Goal: Task Accomplishment & Management: Complete application form

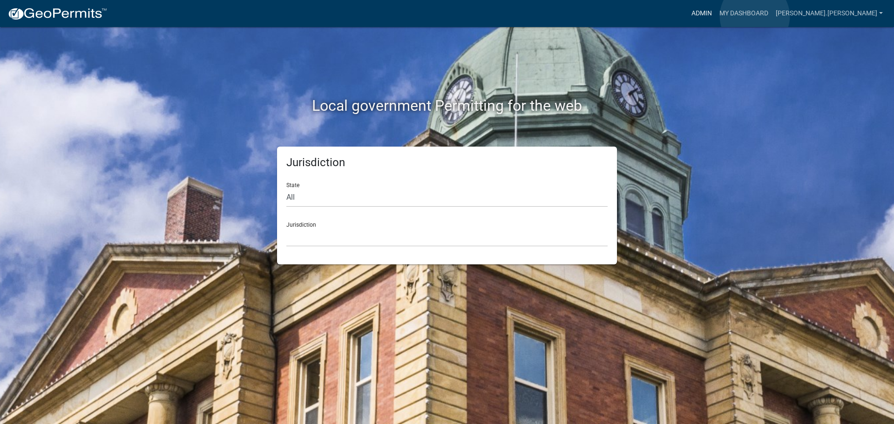
click at [716, 16] on link "Admin" at bounding box center [702, 14] width 28 height 18
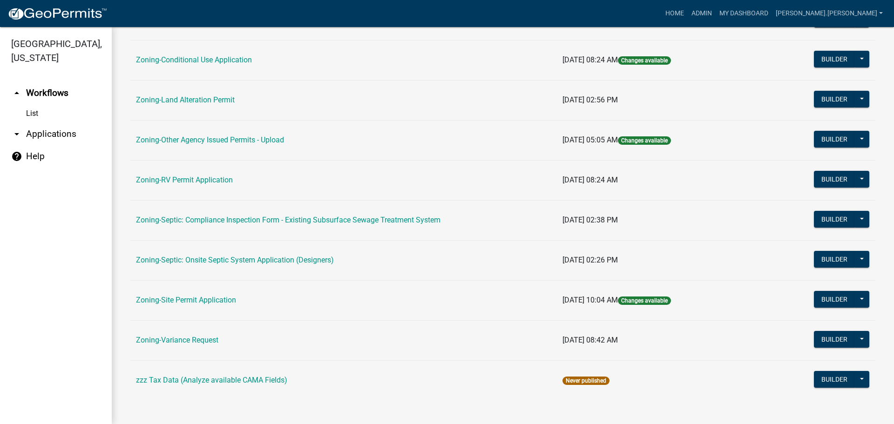
scroll to position [284, 0]
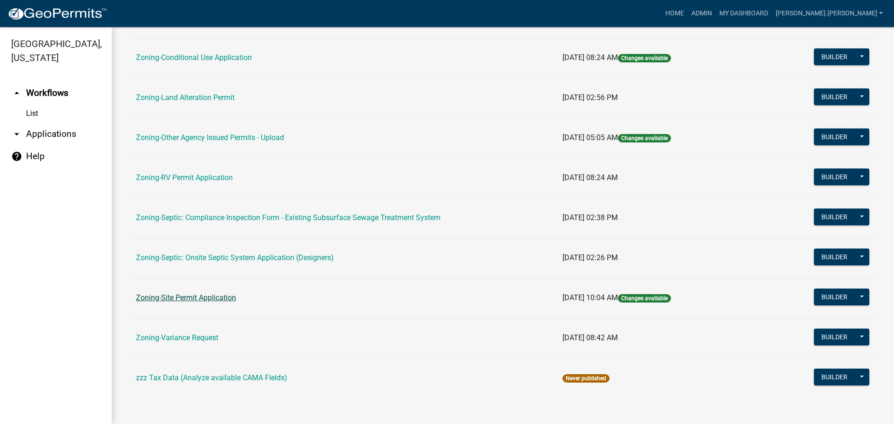
click at [188, 301] on link "Zoning-Site Permit Application" at bounding box center [186, 297] width 100 height 9
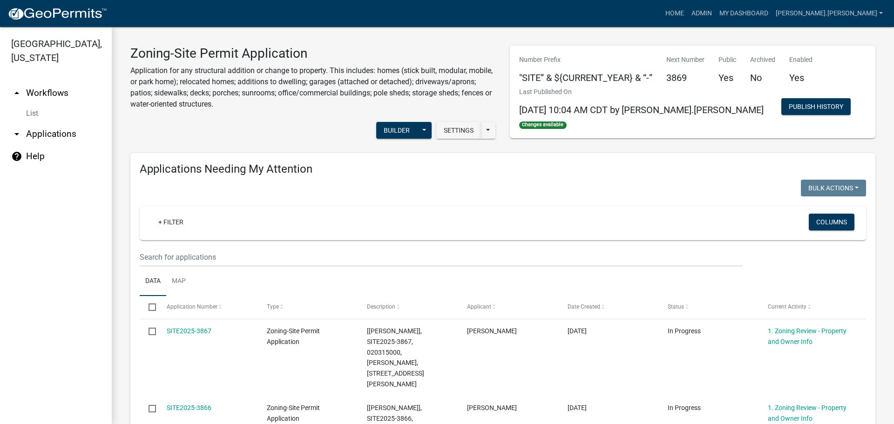
drag, startPoint x: 315, startPoint y: 248, endPoint x: 305, endPoint y: 124, distance: 124.7
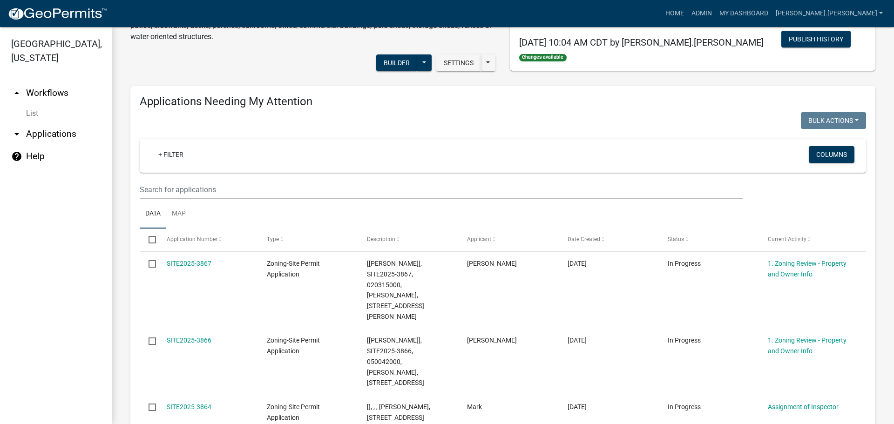
scroll to position [93, 0]
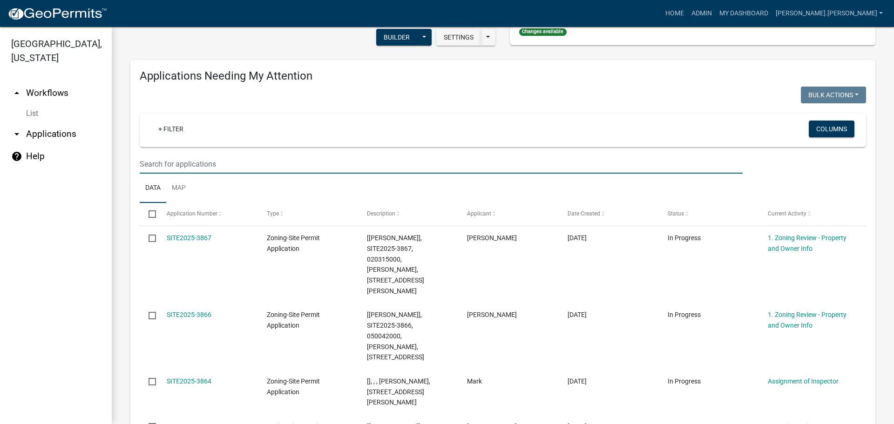
click at [296, 169] on input "text" at bounding box center [441, 164] width 603 height 19
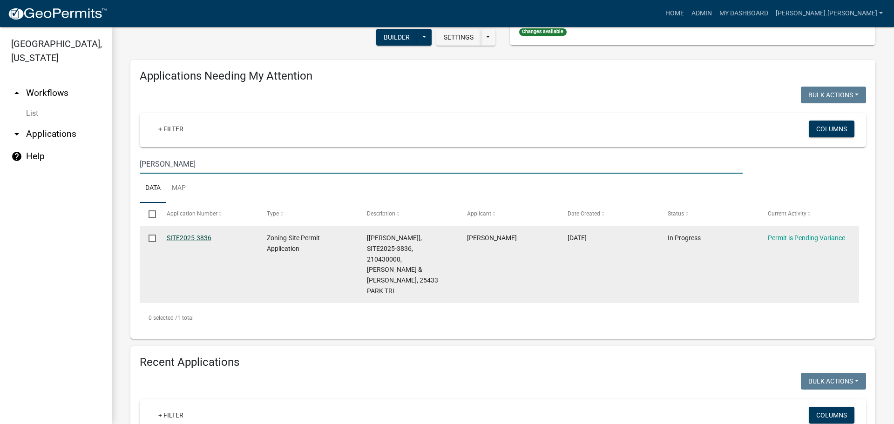
type input "[PERSON_NAME]"
click at [174, 235] on link "SITE2025-3836" at bounding box center [189, 237] width 45 height 7
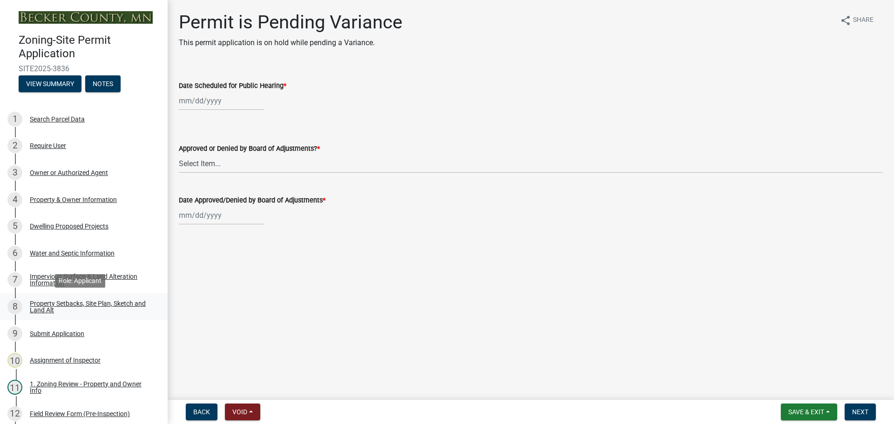
click at [87, 307] on div "Property Setbacks, Site Plan, Sketch and Land Alt" at bounding box center [91, 306] width 123 height 13
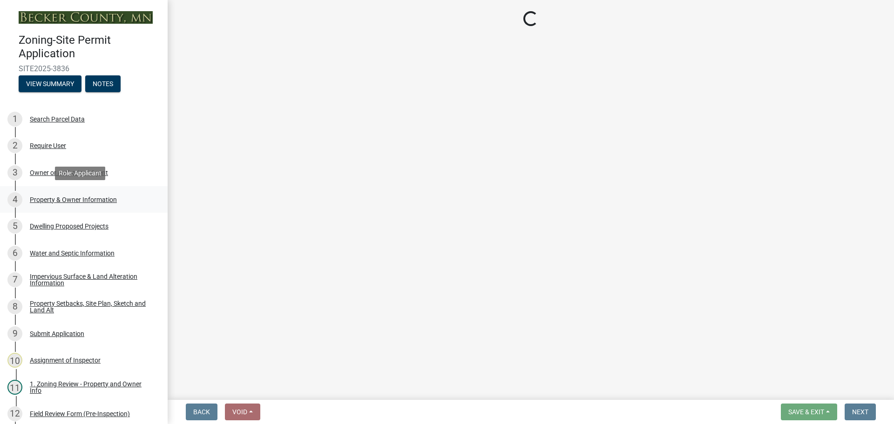
select select "7b13c63f-e699-4112-b373-98fbd28ec536"
select select "1afb5f45-3e33-44d7-aeec-2b47938d22ad"
select select "b56a4575-9846-47cf-8067-c59a4853da22"
select select "b9185151-7fec-488a-a719-f11a93338dbd"
select select "e8ab2dc3-aa3f-46f3-9b4a-37eb25ad84af"
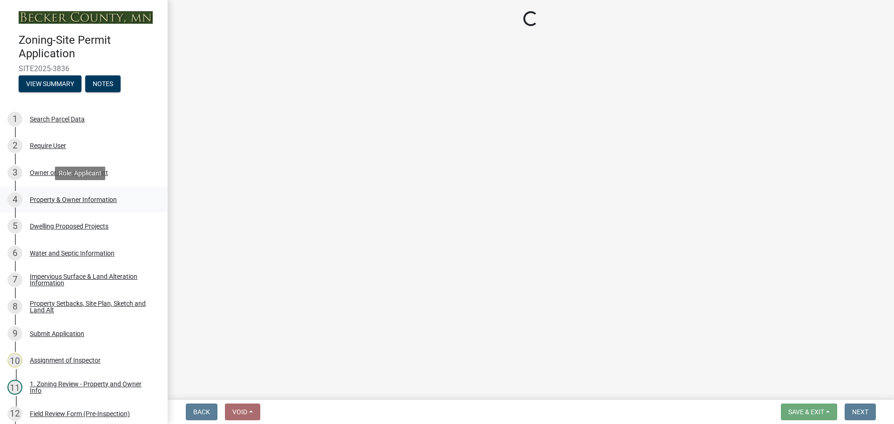
select select "27b2a8b4-abf6-463e-8c0c-7c5d2b4fe26f"
select select "b98836ba-4715-455d-97ab-be9a9df498a8"
select select "d61e3758-d187-40af-a435-5e09c3f3d509"
select select "c8b8ea71-7088-4e87-a493-7bc88cc2835b"
select select "1418c7e3-4054-4b00-84b5-d09b9560f30a"
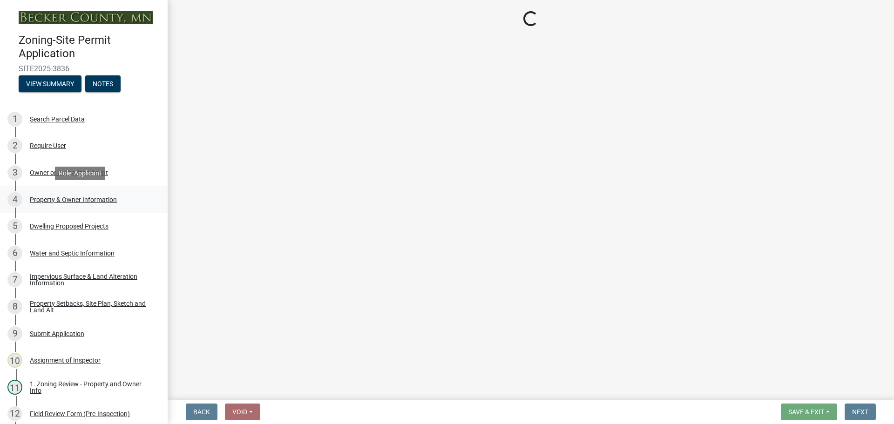
select select "19d13e65-c93d-443e-910a-7a17299544cc"
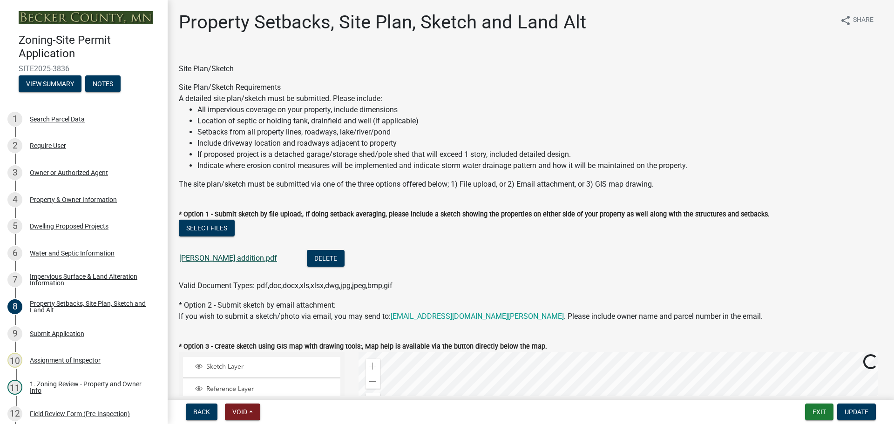
click at [214, 256] on link "[PERSON_NAME] addition.pdf" at bounding box center [228, 258] width 98 height 9
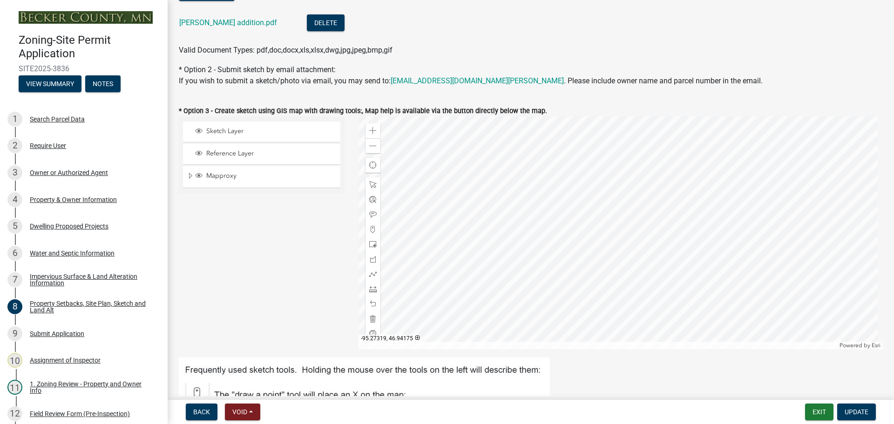
scroll to position [326, 0]
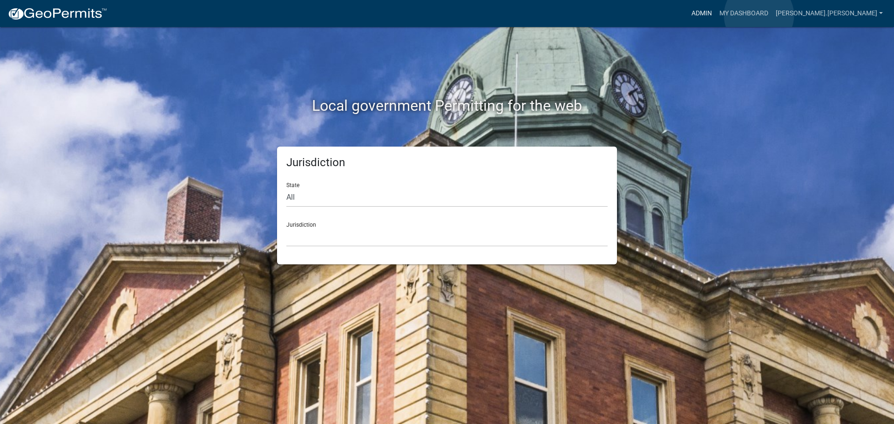
click at [716, 15] on link "Admin" at bounding box center [702, 14] width 28 height 18
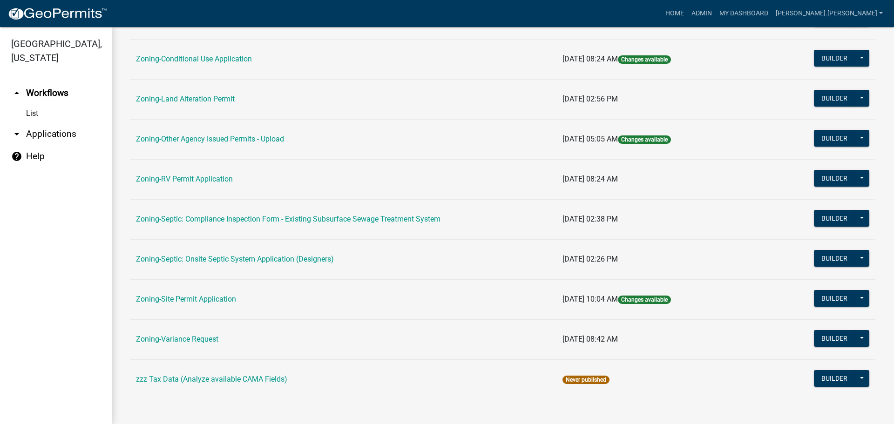
scroll to position [284, 0]
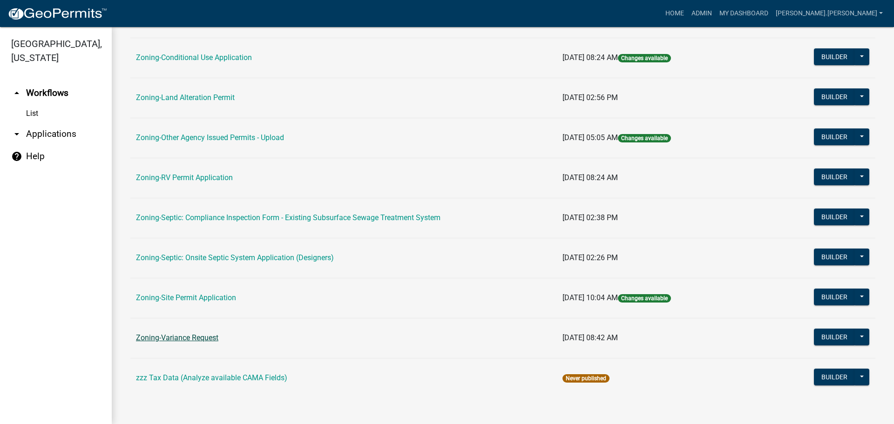
click at [192, 339] on link "Zoning-Variance Request" at bounding box center [177, 337] width 82 height 9
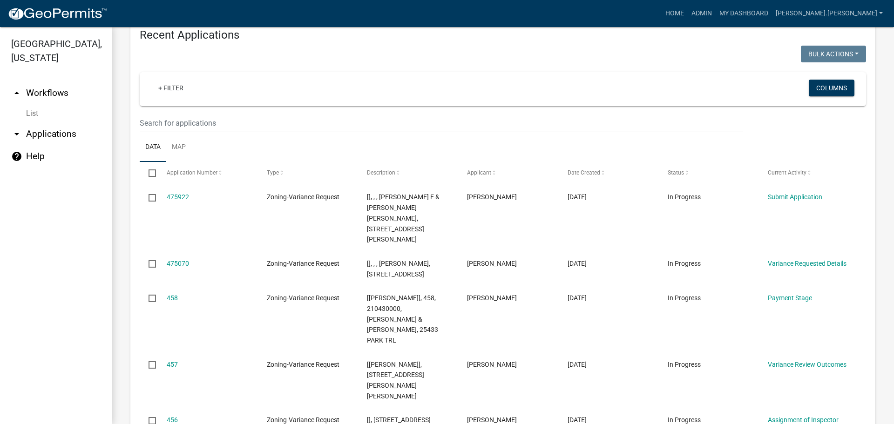
scroll to position [931, 0]
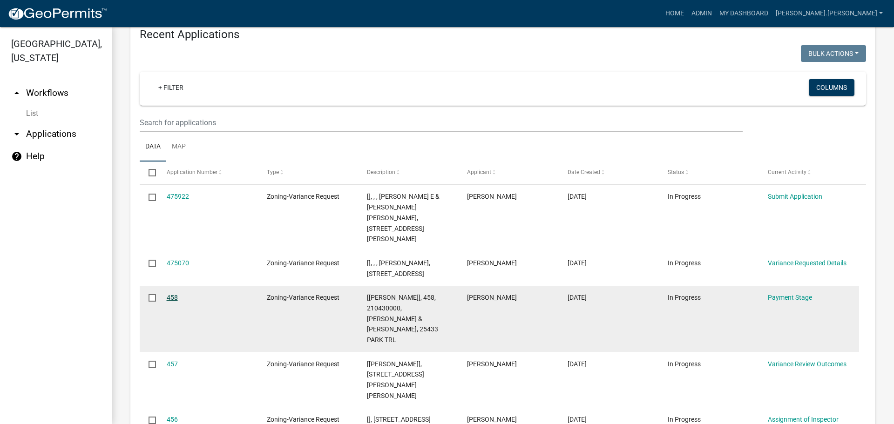
click at [174, 294] on link "458" at bounding box center [172, 297] width 11 height 7
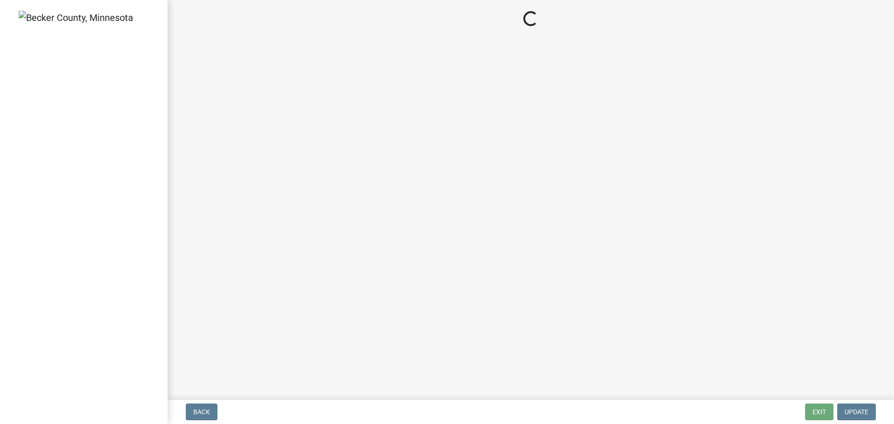
select select "3: 3"
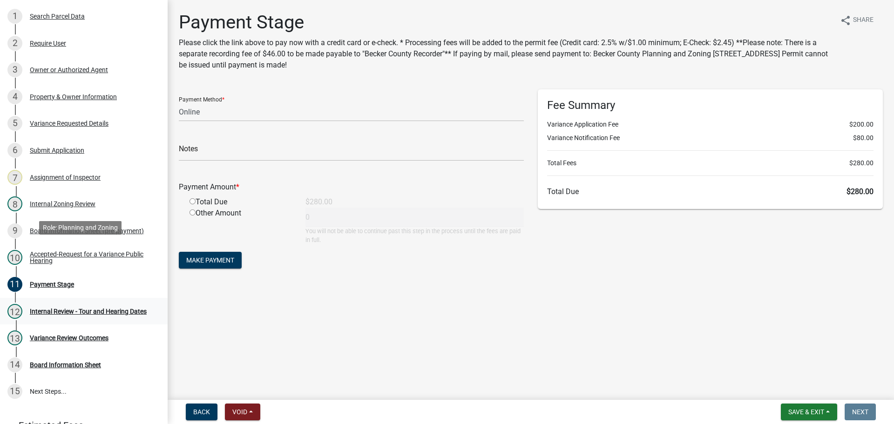
scroll to position [93, 0]
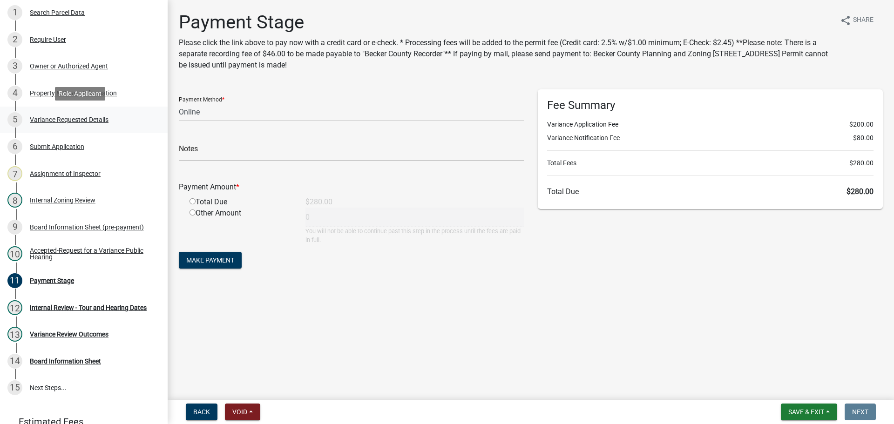
click at [76, 122] on div "Variance Requested Details" at bounding box center [69, 119] width 79 height 7
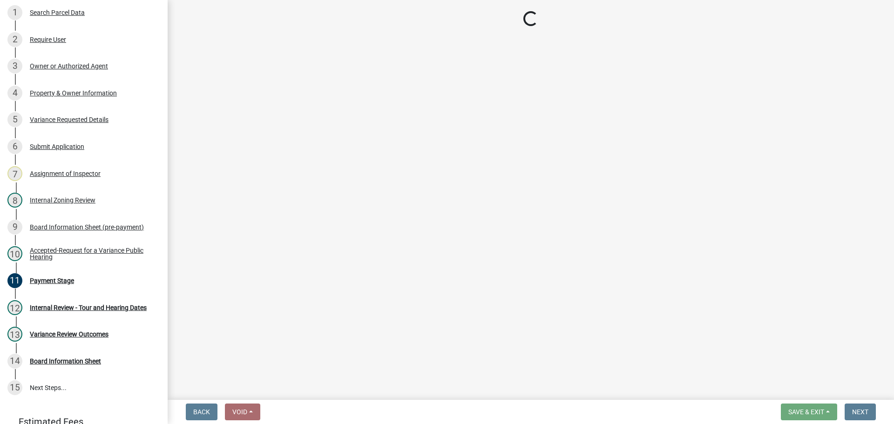
select select "edc6b78d-c029-41a6-a436-e6f76b5f0855"
select select "15bf2cec-1ca8-47a3-85db-999609351cbd"
select select "7b4e921e-23d5-43ad-813a-b7a6ebdae9a4"
select select "bb2b5e43-03c1-4874-9abf-a65f400af928"
select select "8ea3e6c3-8fed-4904-aa20-2f643744aa0c"
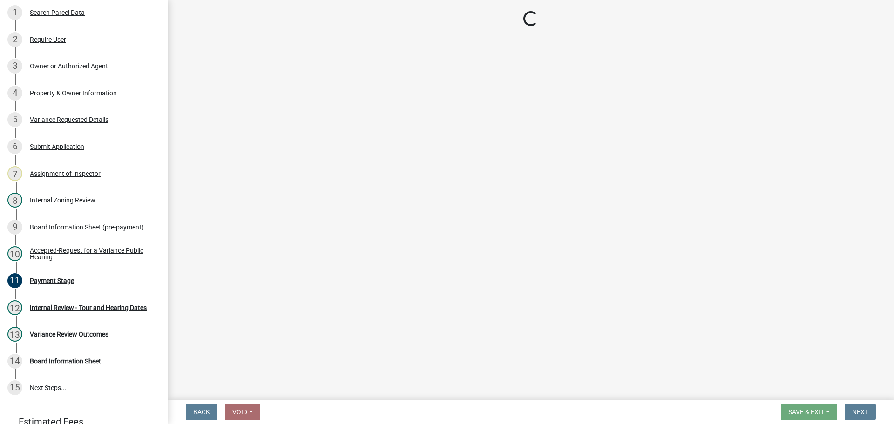
select select "860afd09-da87-482b-bca4-413f5cf53582"
select select "ee8740c3-f4d5-48cf-ad42-c8f7342b480c"
select select "1aa51e34-4f0a-4095-a3f3-287665056048"
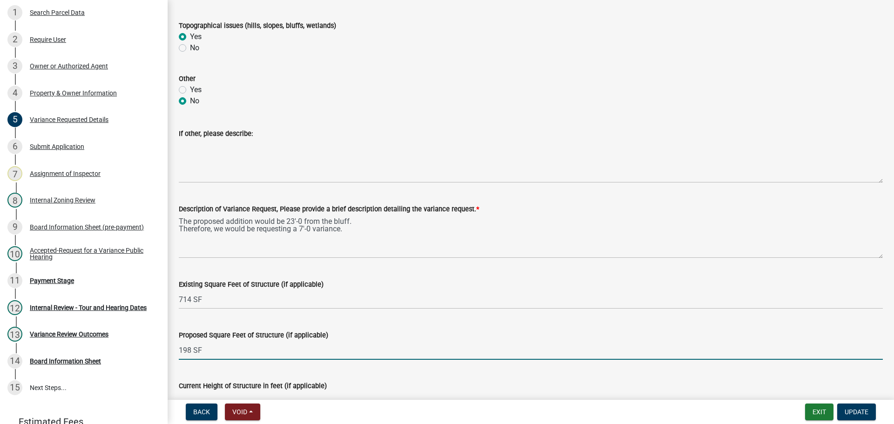
scroll to position [0, 0]
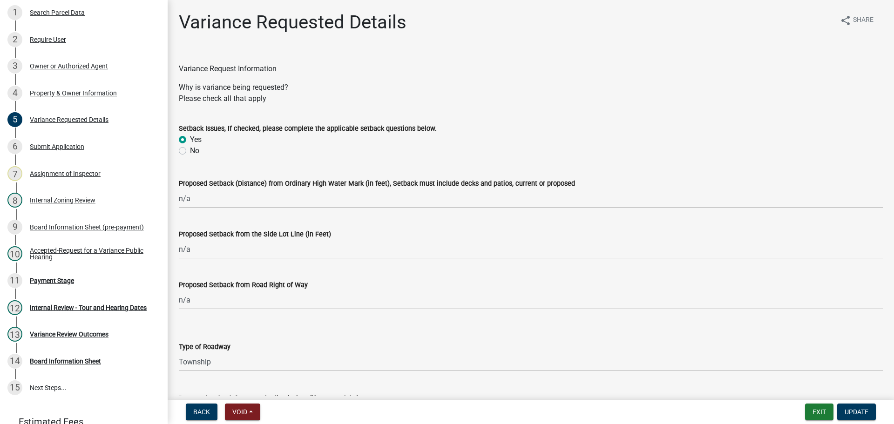
drag, startPoint x: 276, startPoint y: 205, endPoint x: 270, endPoint y: 57, distance: 147.7
click at [94, 91] on div "Property & Owner Information" at bounding box center [73, 93] width 87 height 7
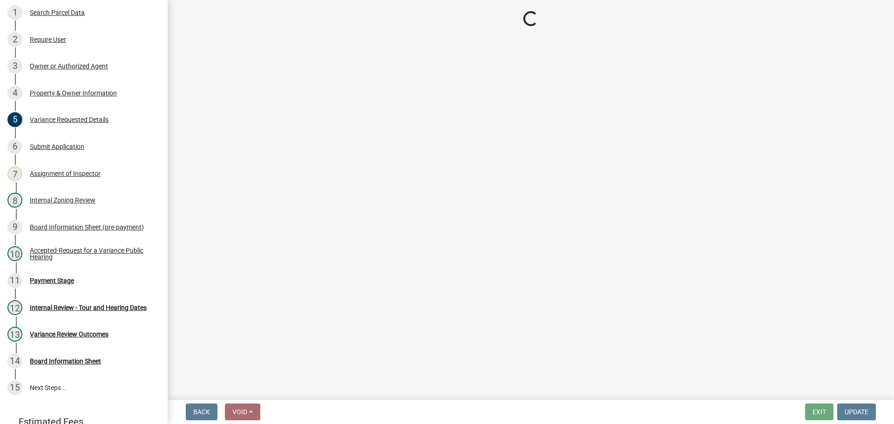
select select "6d32f3c5-ae17-46c2-bd0a-0ce51105bb32"
select select "e1509b63-faad-48b6-a727-dce88822a300"
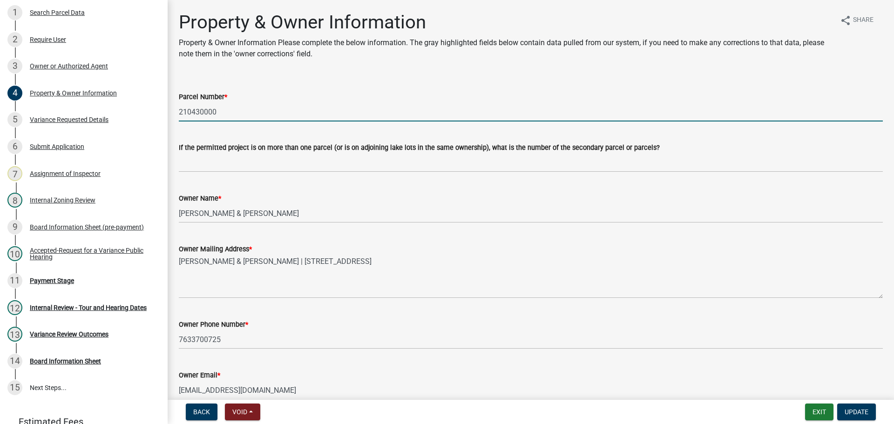
click at [206, 111] on input "210430000" at bounding box center [531, 111] width 704 height 19
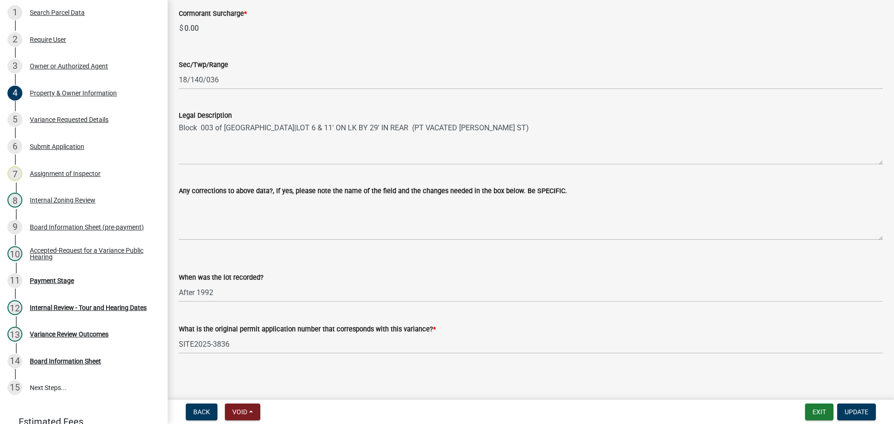
scroll to position [609, 0]
click at [102, 122] on div "Variance Requested Details" at bounding box center [69, 119] width 79 height 7
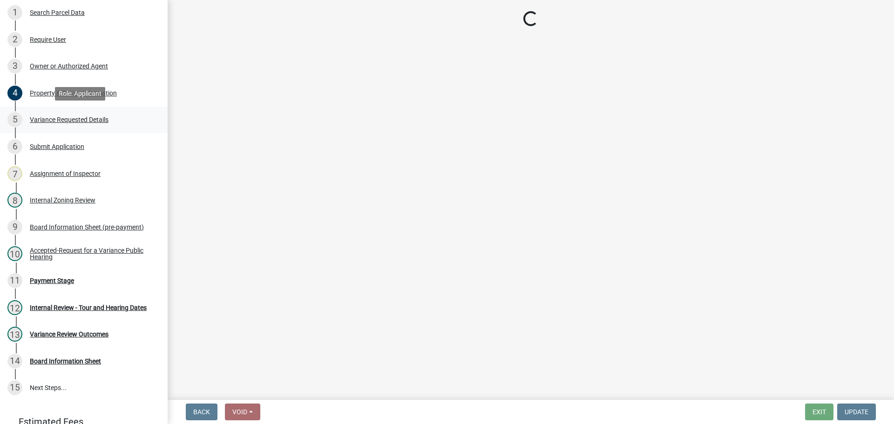
scroll to position [0, 0]
select select "edc6b78d-c029-41a6-a436-e6f76b5f0855"
select select "15bf2cec-1ca8-47a3-85db-999609351cbd"
select select "7b4e921e-23d5-43ad-813a-b7a6ebdae9a4"
select select "bb2b5e43-03c1-4874-9abf-a65f400af928"
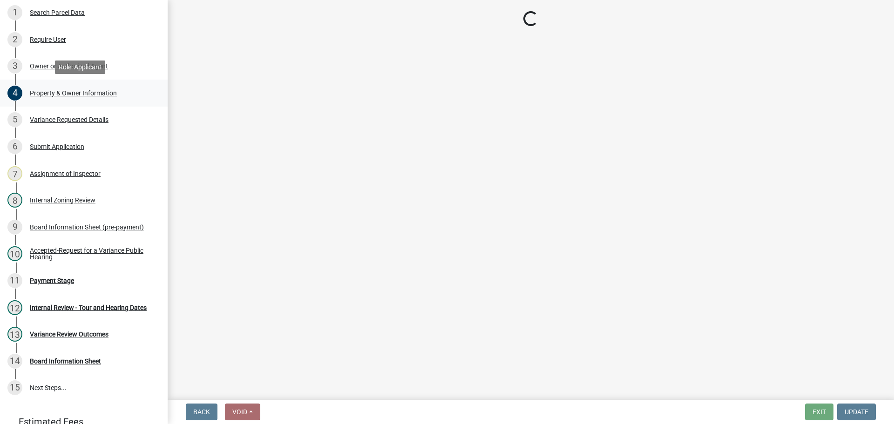
select select "8ea3e6c3-8fed-4904-aa20-2f643744aa0c"
select select "860afd09-da87-482b-bca4-413f5cf53582"
select select "ee8740c3-f4d5-48cf-ad42-c8f7342b480c"
select select "1aa51e34-4f0a-4095-a3f3-287665056048"
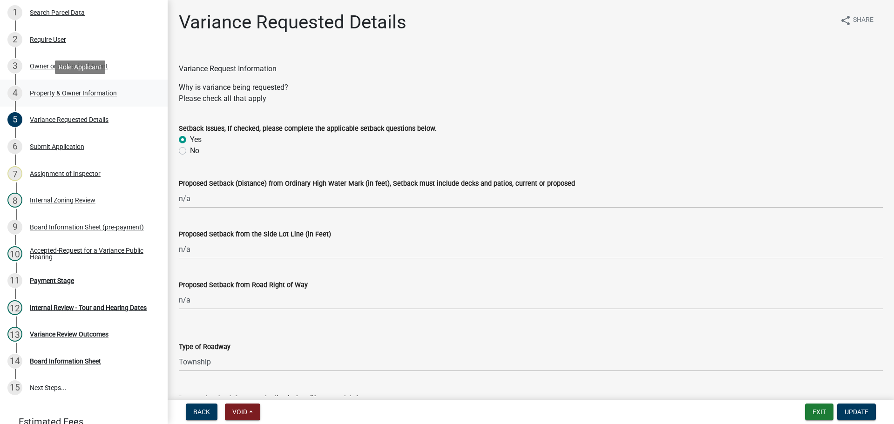
click at [95, 96] on div "Property & Owner Information" at bounding box center [73, 93] width 87 height 7
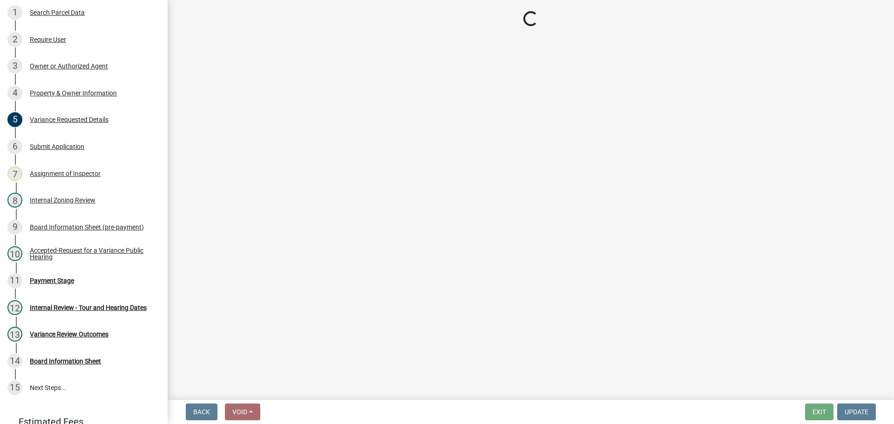
select select "6d32f3c5-ae17-46c2-bd0a-0ce51105bb32"
select select "e1509b63-faad-48b6-a727-dce88822a300"
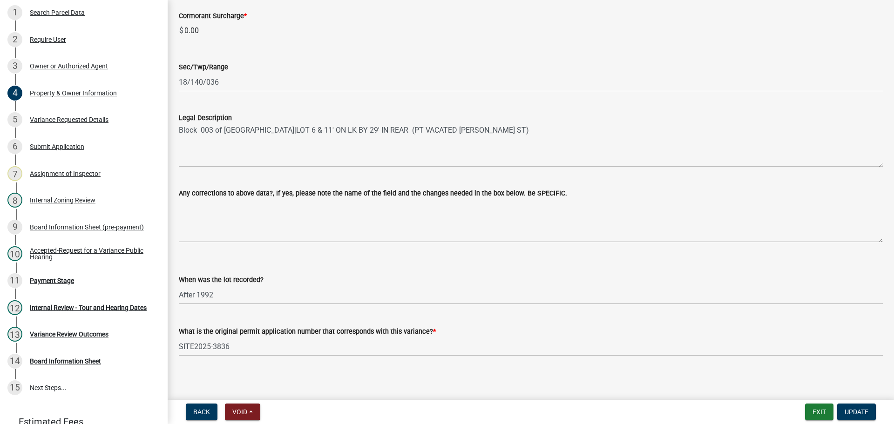
scroll to position [609, 0]
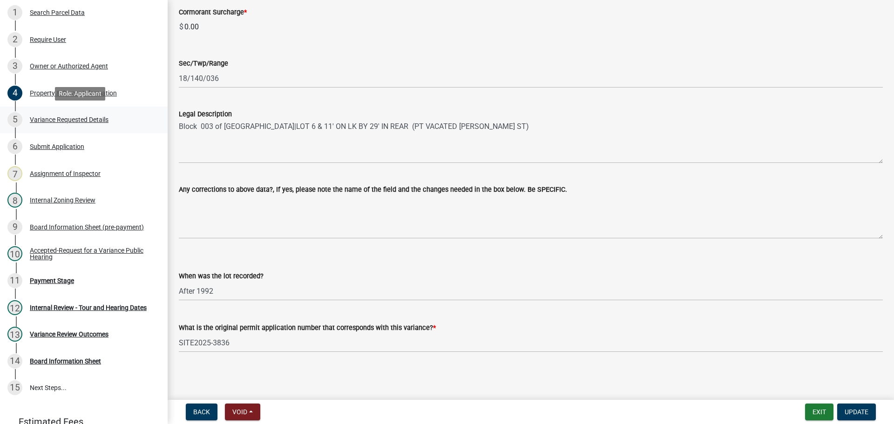
click at [93, 121] on div "Variance Requested Details" at bounding box center [69, 119] width 79 height 7
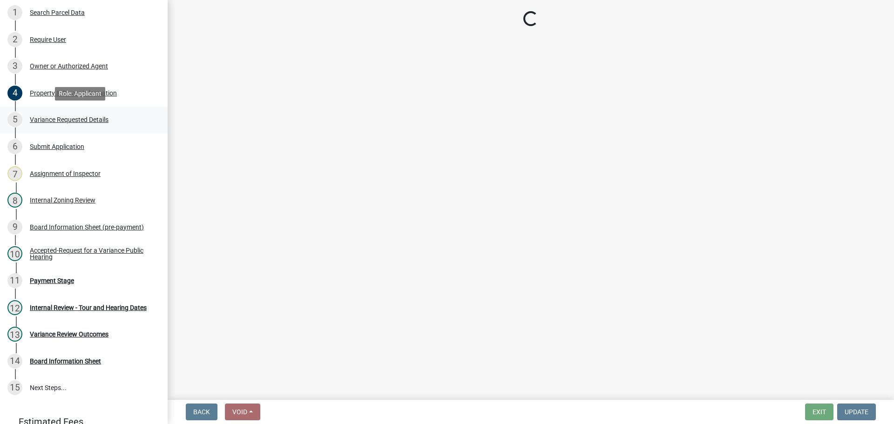
select select "edc6b78d-c029-41a6-a436-e6f76b5f0855"
select select "15bf2cec-1ca8-47a3-85db-999609351cbd"
select select "7b4e921e-23d5-43ad-813a-b7a6ebdae9a4"
select select "bb2b5e43-03c1-4874-9abf-a65f400af928"
select select "8ea3e6c3-8fed-4904-aa20-2f643744aa0c"
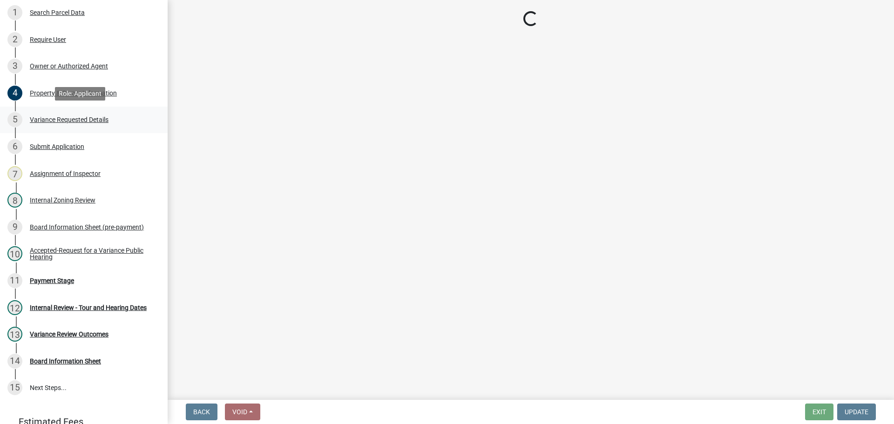
select select "860afd09-da87-482b-bca4-413f5cf53582"
select select "ee8740c3-f4d5-48cf-ad42-c8f7342b480c"
select select "1aa51e34-4f0a-4095-a3f3-287665056048"
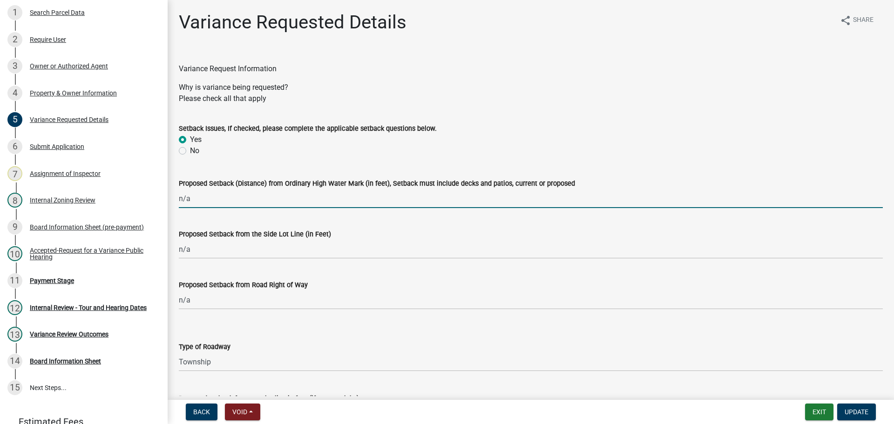
drag, startPoint x: 217, startPoint y: 195, endPoint x: 170, endPoint y: 197, distance: 46.6
type input "71"
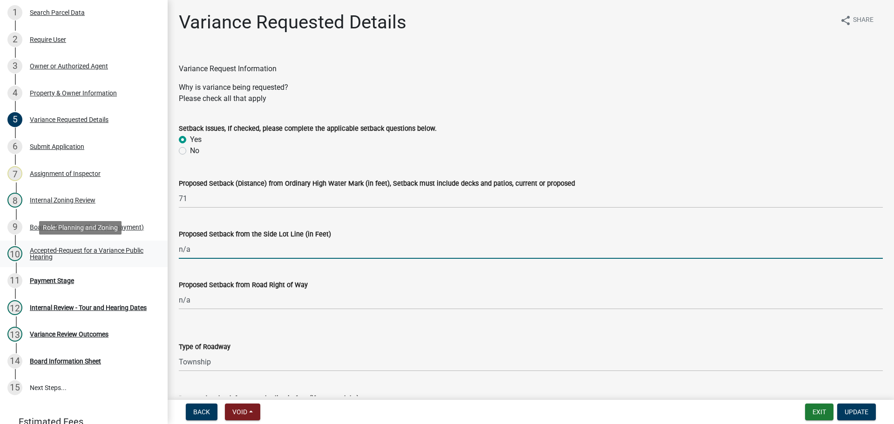
drag, startPoint x: 212, startPoint y: 257, endPoint x: 154, endPoint y: 251, distance: 58.1
click at [154, 252] on div "Zoning-Variance Request 458 View Summary Notes 1 Search Parcel Data 2 Require U…" at bounding box center [447, 212] width 894 height 424
type input "38"
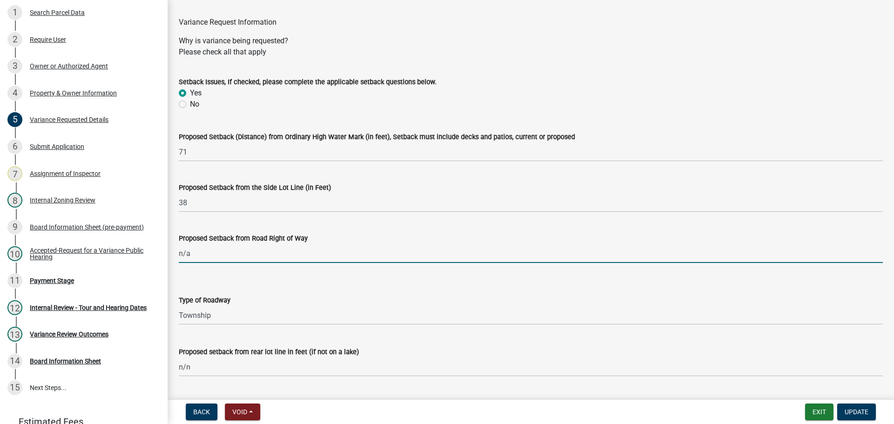
click at [207, 251] on input "n/a" at bounding box center [531, 253] width 704 height 19
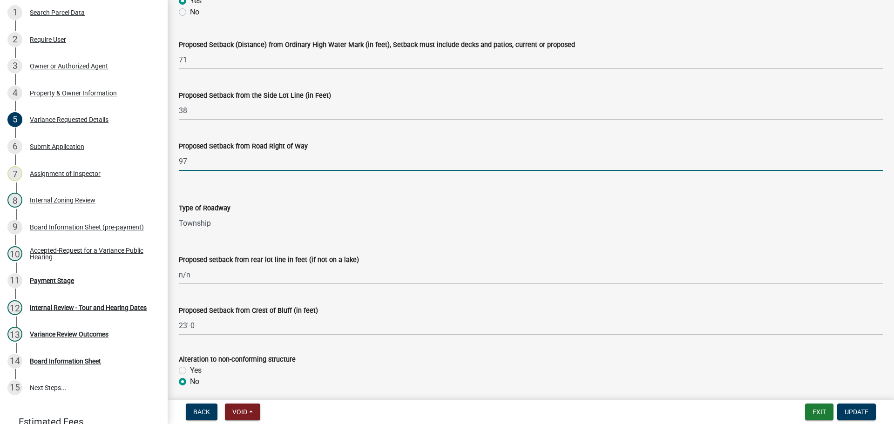
scroll to position [140, 0]
type input "97"
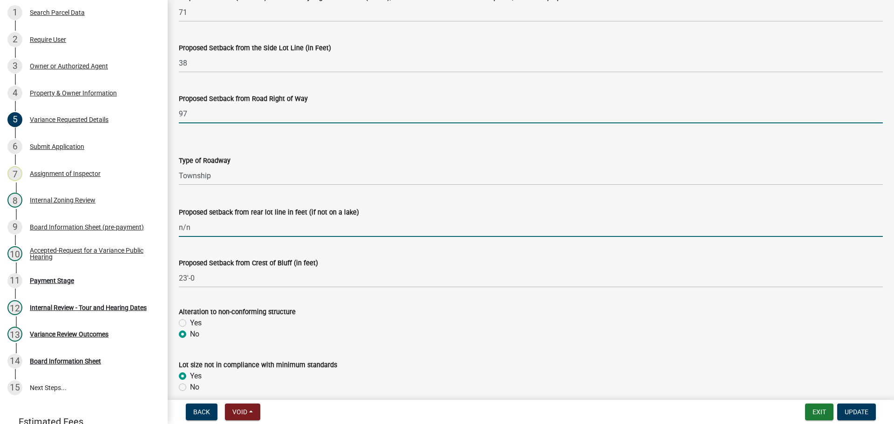
click at [224, 225] on input "n/n" at bounding box center [531, 227] width 704 height 19
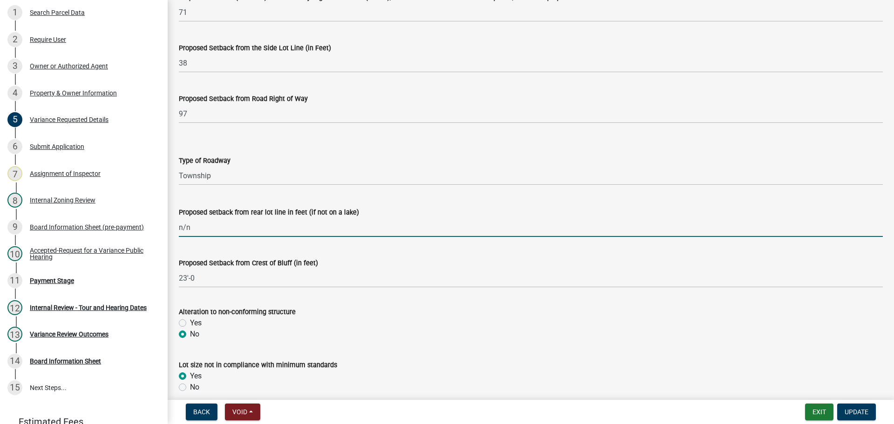
click at [224, 225] on input "n/n" at bounding box center [531, 227] width 704 height 19
type input "n"
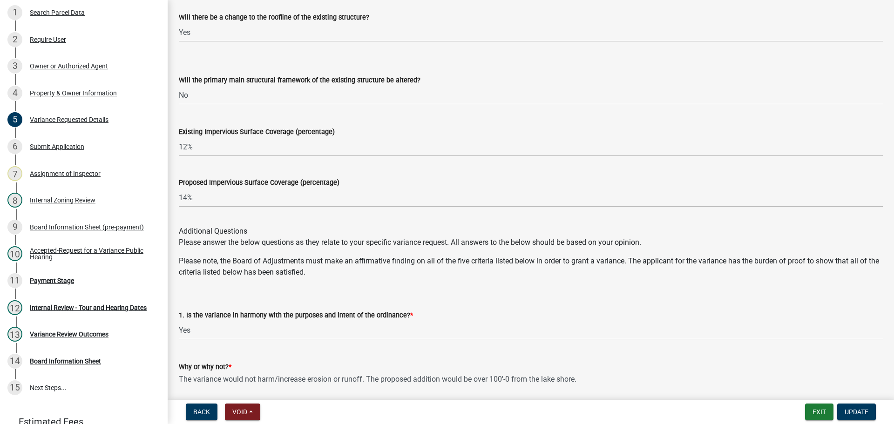
scroll to position [1071, 0]
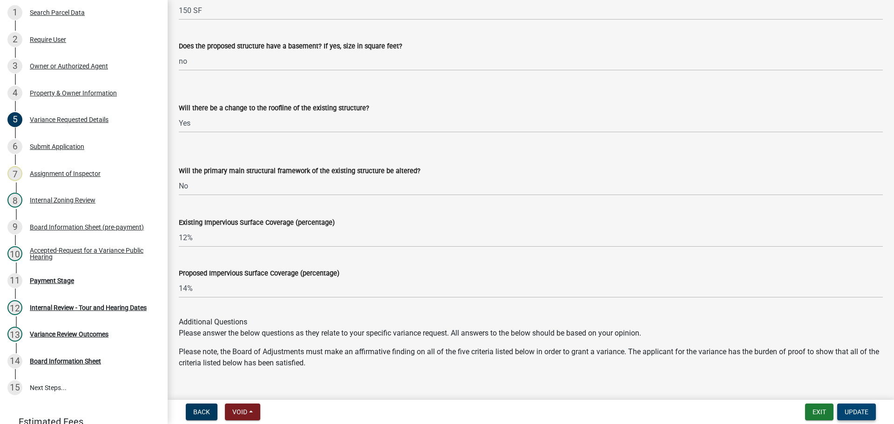
click at [863, 411] on span "Update" at bounding box center [857, 411] width 24 height 7
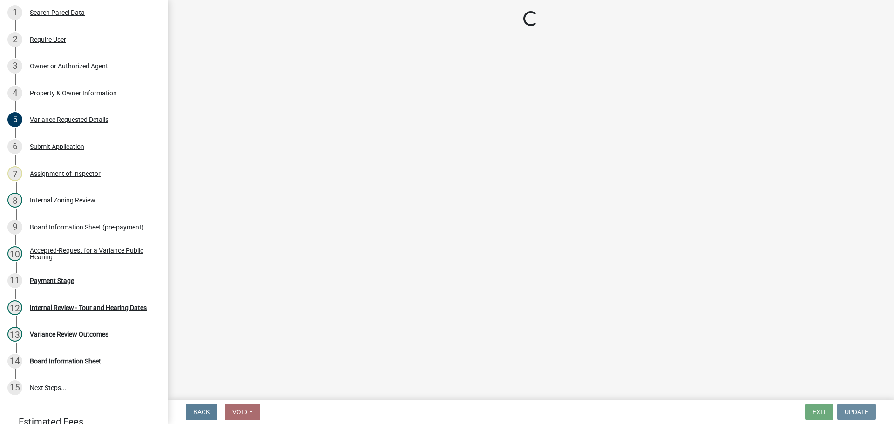
scroll to position [0, 0]
select select "3: 3"
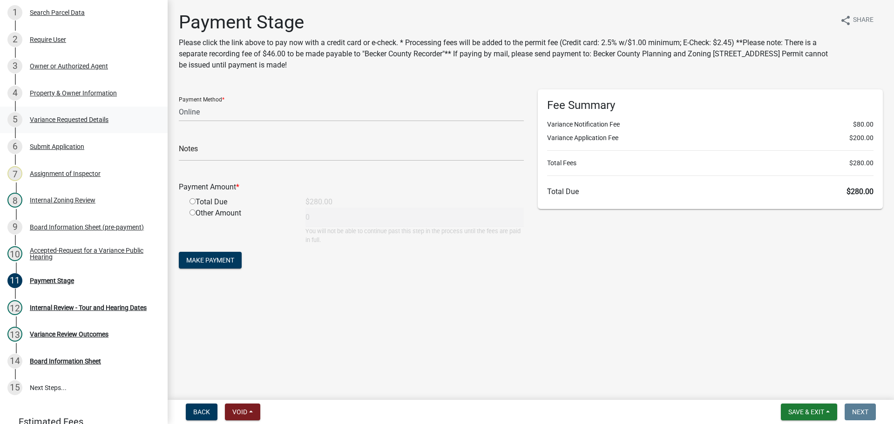
click at [76, 124] on div "5 Variance Requested Details" at bounding box center [79, 119] width 145 height 15
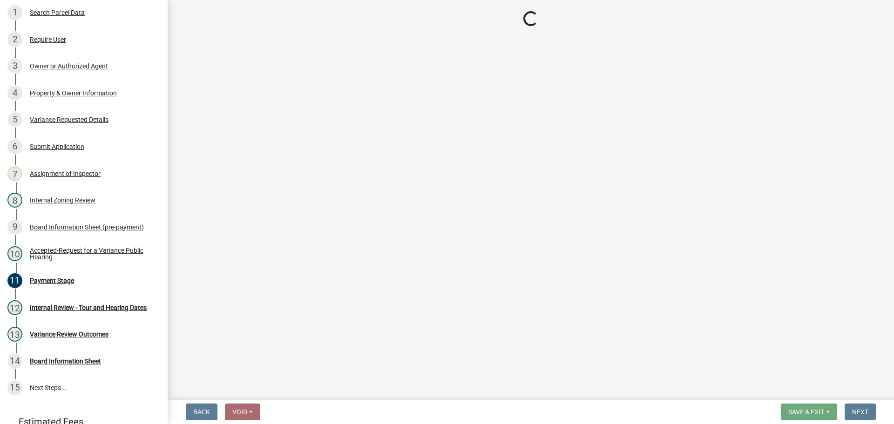
select select "edc6b78d-c029-41a6-a436-e6f76b5f0855"
select select "15bf2cec-1ca8-47a3-85db-999609351cbd"
select select "7b4e921e-23d5-43ad-813a-b7a6ebdae9a4"
select select "bb2b5e43-03c1-4874-9abf-a65f400af928"
select select "8ea3e6c3-8fed-4904-aa20-2f643744aa0c"
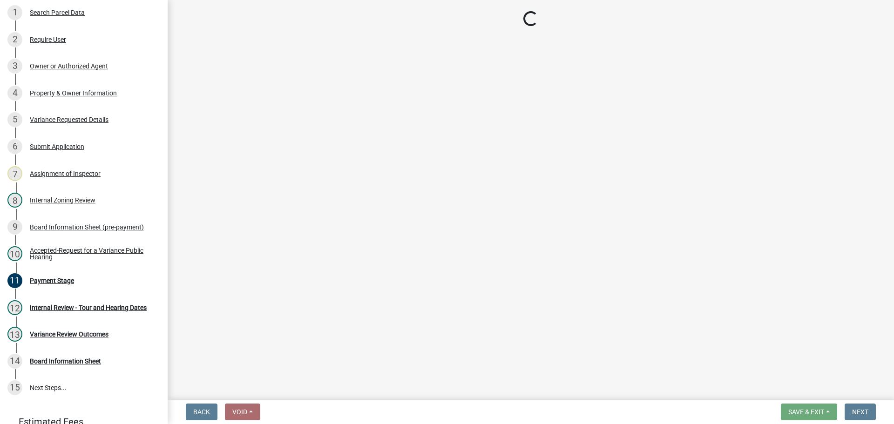
select select "860afd09-da87-482b-bca4-413f5cf53582"
select select "ee8740c3-f4d5-48cf-ad42-c8f7342b480c"
select select "1aa51e34-4f0a-4095-a3f3-287665056048"
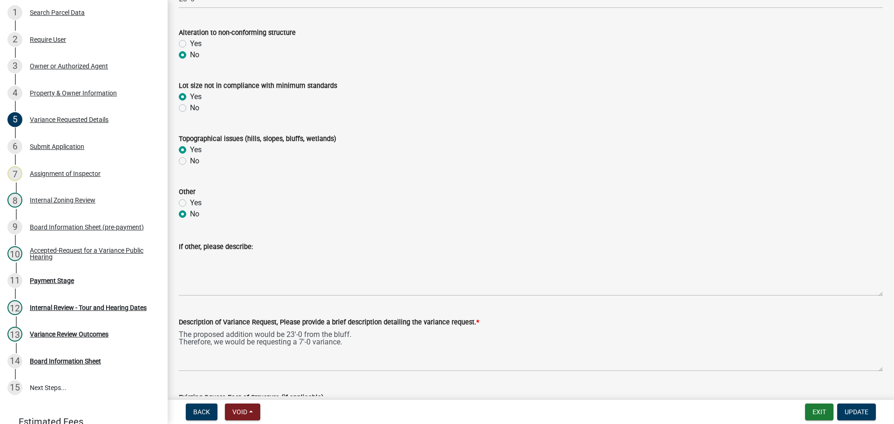
scroll to position [559, 0]
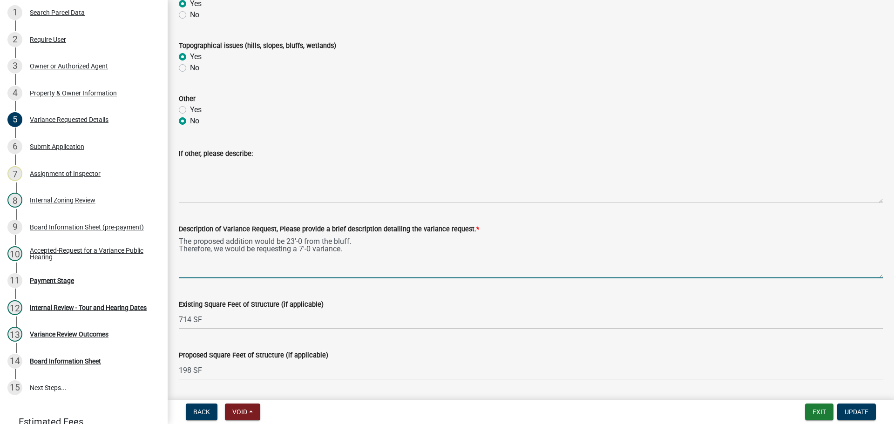
click at [378, 258] on textarea "The proposed addition would be 23'-0 from the bluff. Therefore, we would be req…" at bounding box center [531, 257] width 704 height 44
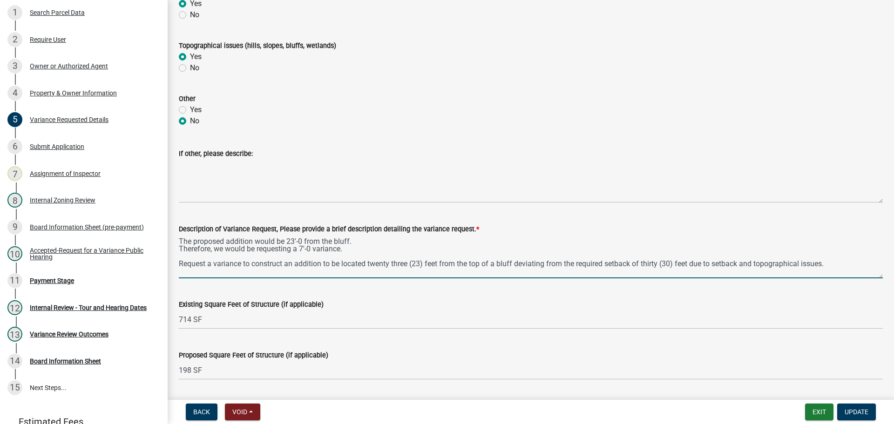
drag, startPoint x: 759, startPoint y: 264, endPoint x: 715, endPoint y: 266, distance: 44.7
click at [715, 266] on textarea "The proposed addition would be 23'-0 from the bluff. Therefore, we would be req…" at bounding box center [531, 257] width 704 height 44
type textarea "The proposed addition would be 23'-0 from the bluff. Therefore, we would be req…"
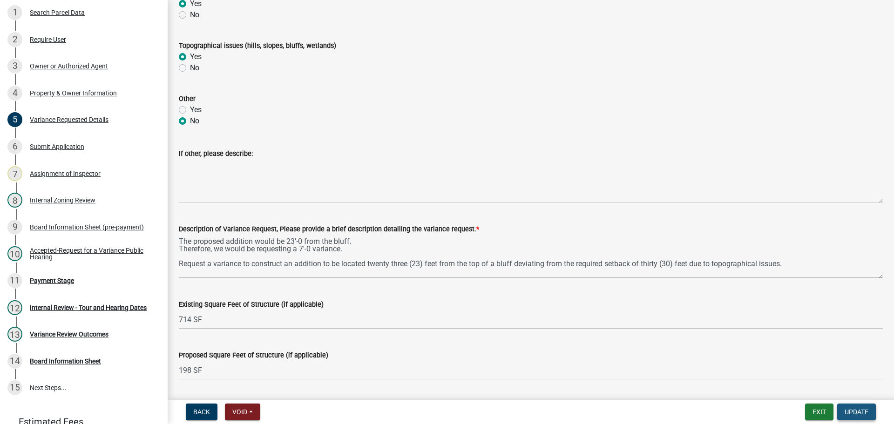
click at [853, 418] on button "Update" at bounding box center [856, 412] width 39 height 17
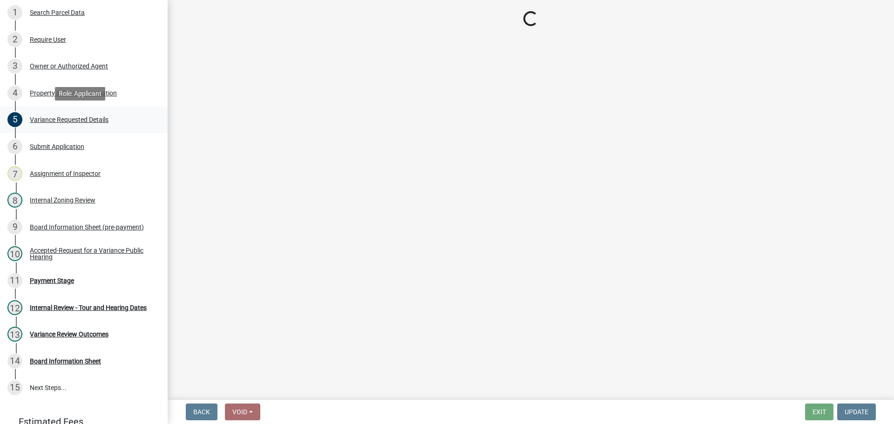
select select "3: 3"
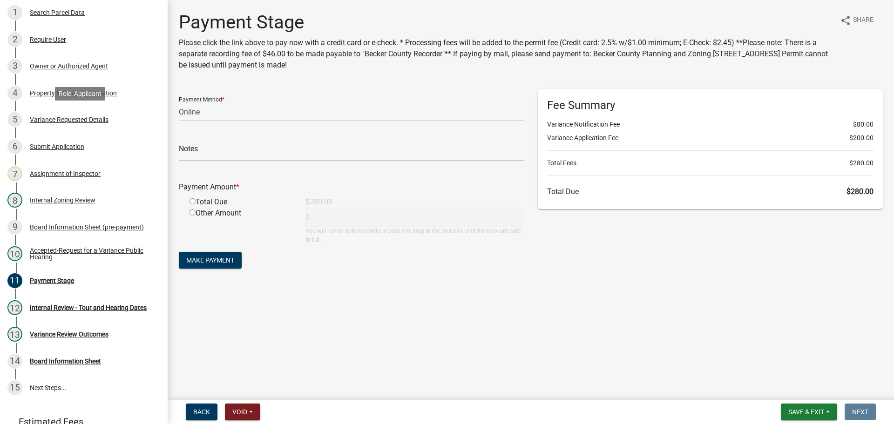
click at [60, 121] on div "Variance Requested Details" at bounding box center [69, 119] width 79 height 7
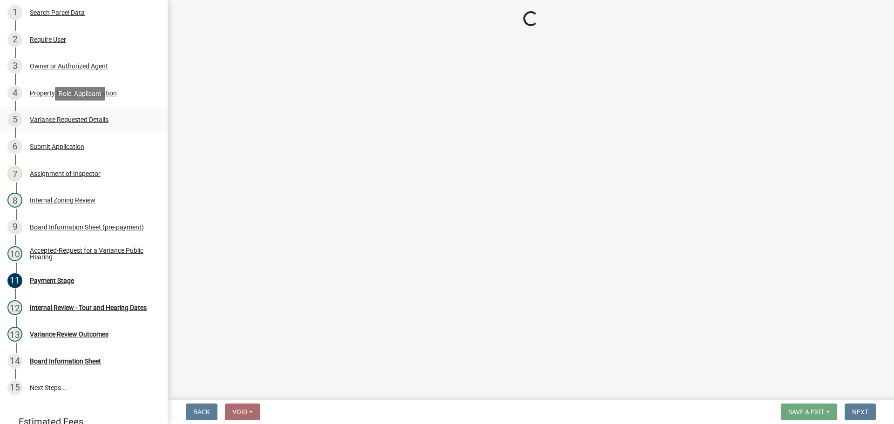
select select "edc6b78d-c029-41a6-a436-e6f76b5f0855"
select select "15bf2cec-1ca8-47a3-85db-999609351cbd"
select select "7b4e921e-23d5-43ad-813a-b7a6ebdae9a4"
select select "bb2b5e43-03c1-4874-9abf-a65f400af928"
select select "8ea3e6c3-8fed-4904-aa20-2f643744aa0c"
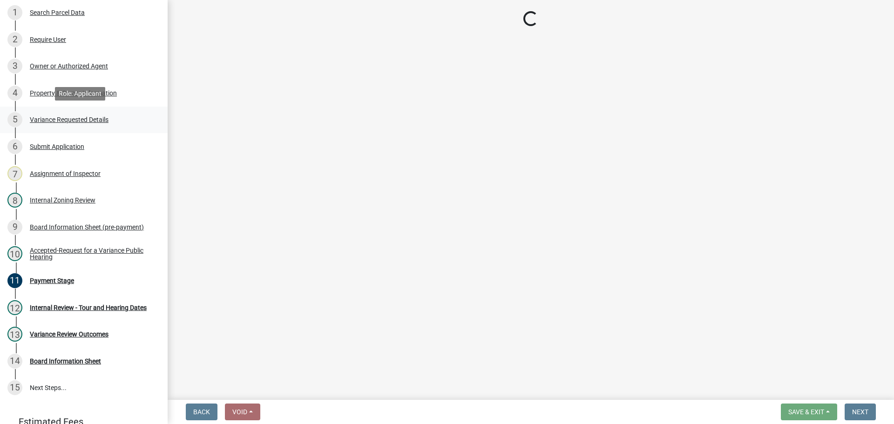
select select "860afd09-da87-482b-bca4-413f5cf53582"
select select "ee8740c3-f4d5-48cf-ad42-c8f7342b480c"
select select "1aa51e34-4f0a-4095-a3f3-287665056048"
